Goal: Task Accomplishment & Management: Complete application form

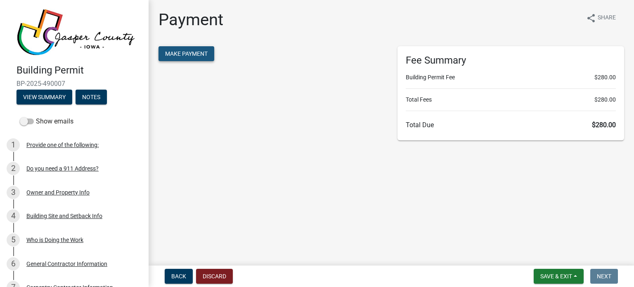
click at [194, 57] on button "Make Payment" at bounding box center [187, 53] width 56 height 15
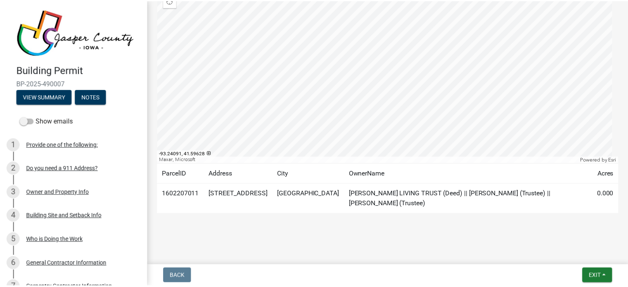
scroll to position [220, 0]
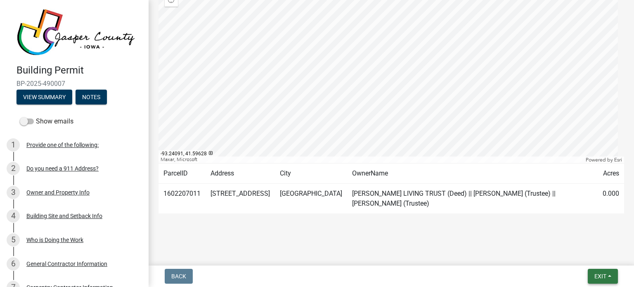
click at [592, 272] on button "Exit" at bounding box center [603, 276] width 30 height 15
click at [581, 251] on button "Save & Exit" at bounding box center [585, 255] width 66 height 20
